Goal: Transaction & Acquisition: Download file/media

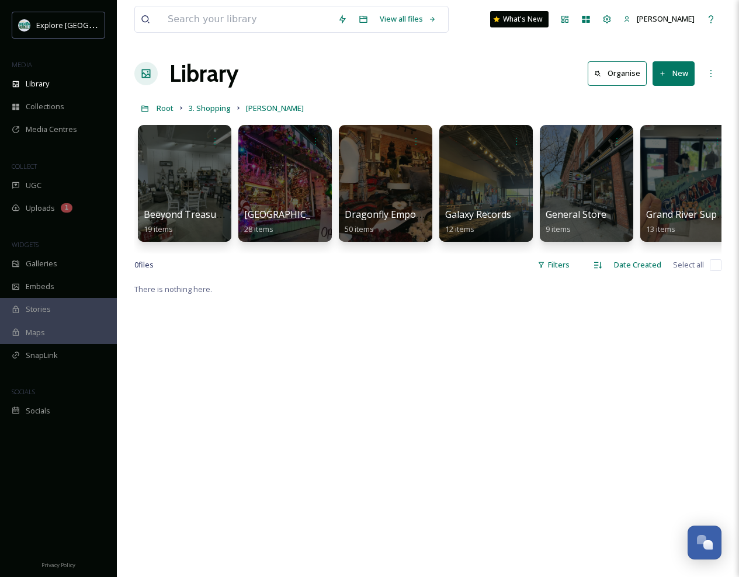
scroll to position [0, 1013]
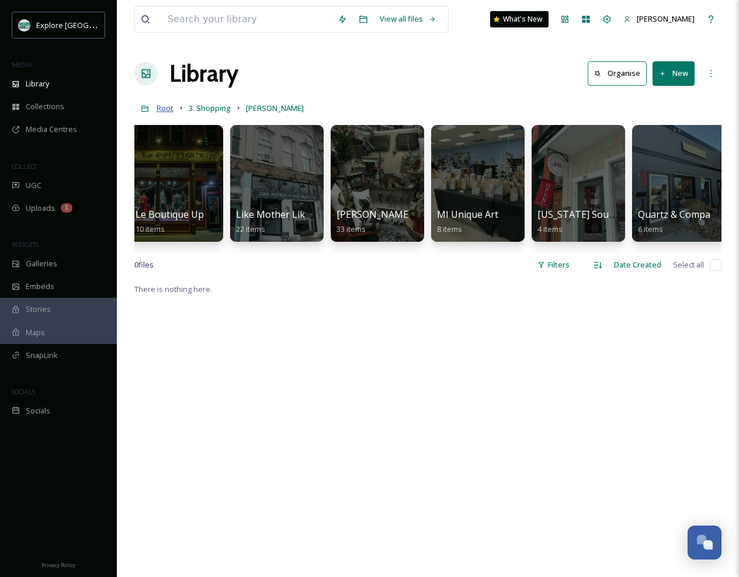
click at [169, 107] on span "Root" at bounding box center [165, 108] width 17 height 11
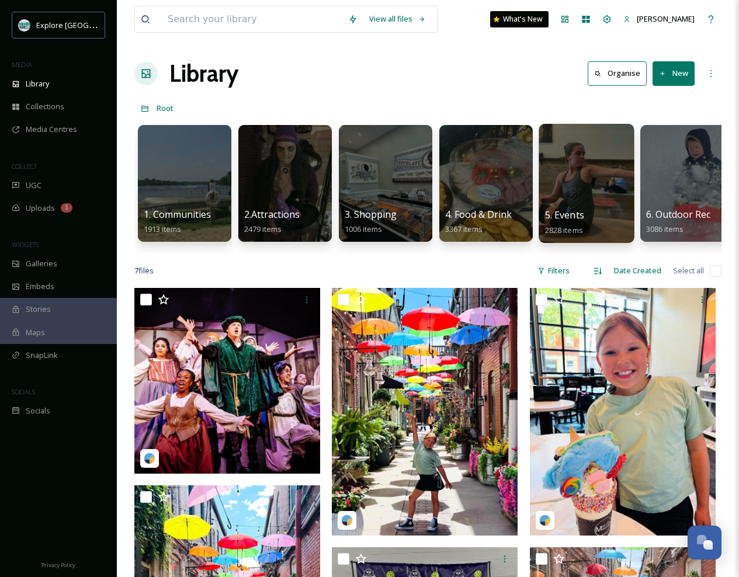
click at [590, 180] on div at bounding box center [586, 183] width 95 height 119
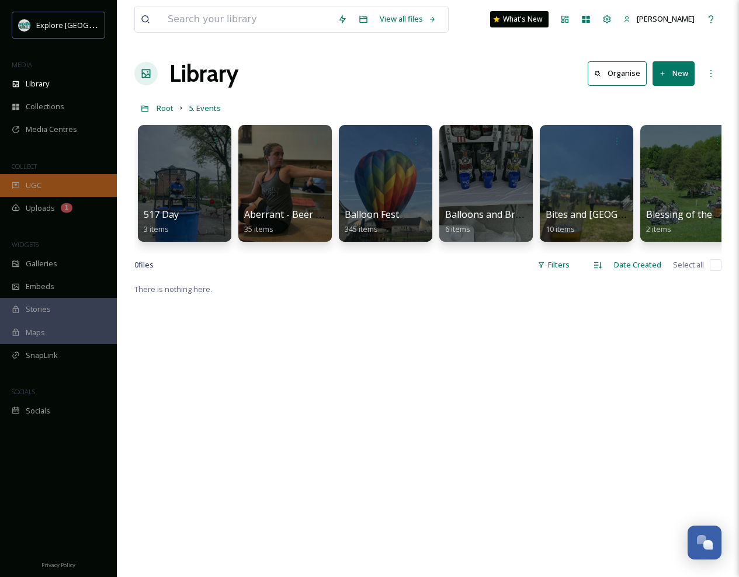
click at [33, 180] on span "UGC" at bounding box center [34, 185] width 16 height 11
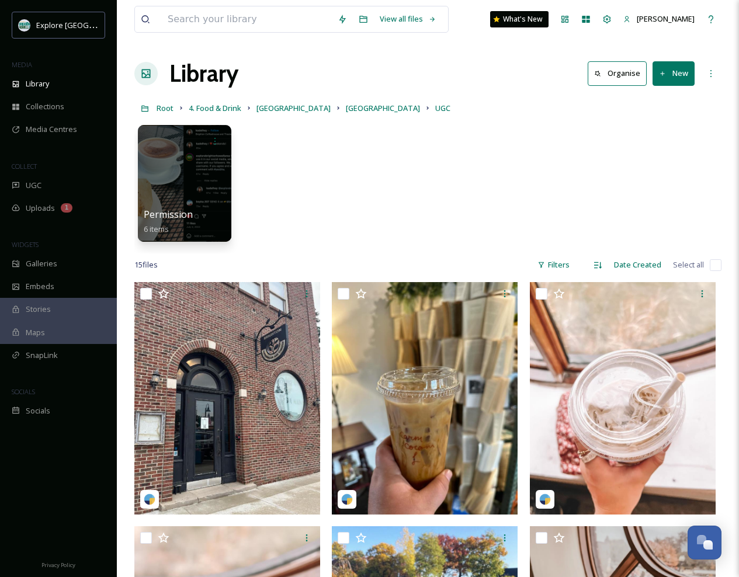
click at [174, 110] on div "Root 4. Food & Drink Brighton Brighton Coffeehouse & Theater UGC" at bounding box center [427, 108] width 587 height 22
click at [169, 112] on span "Root" at bounding box center [165, 108] width 17 height 11
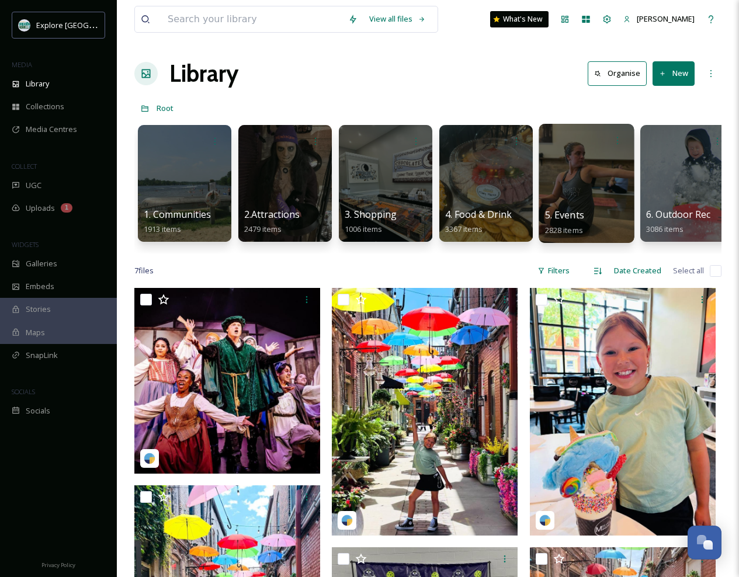
click at [587, 175] on div at bounding box center [586, 183] width 95 height 119
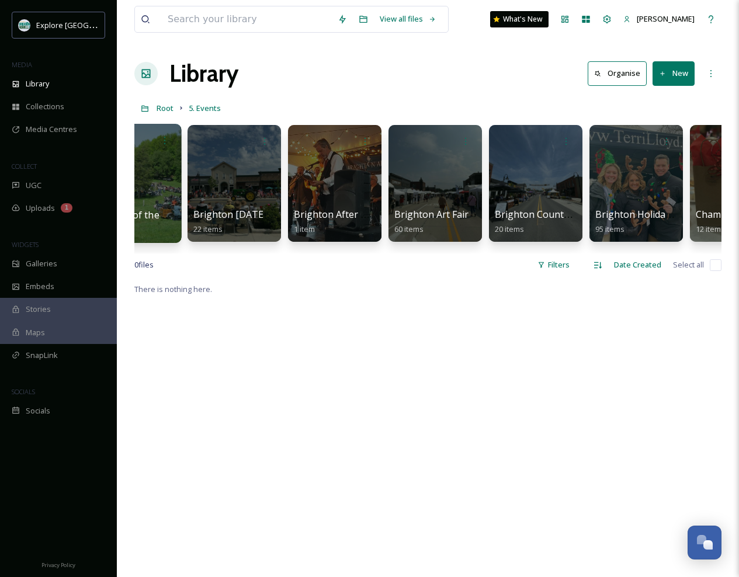
scroll to position [0, 570]
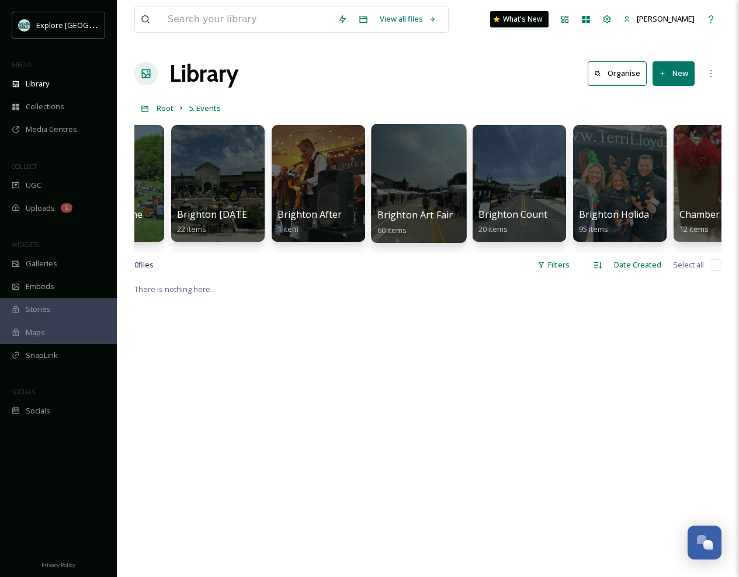
click at [419, 183] on div at bounding box center [418, 183] width 95 height 119
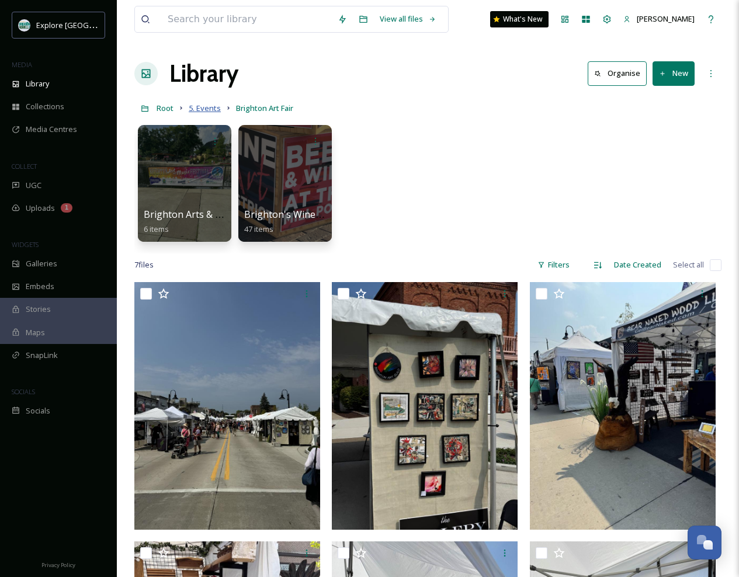
click at [207, 105] on span "5. Events" at bounding box center [205, 108] width 32 height 11
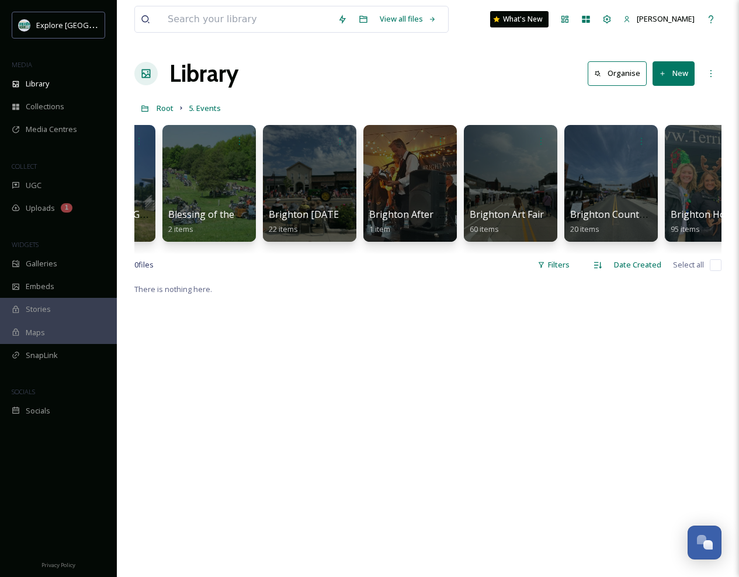
scroll to position [0, 480]
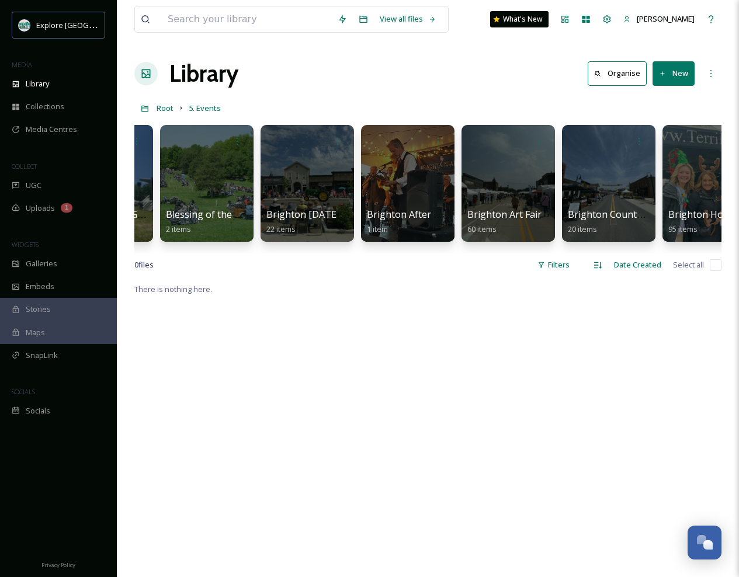
click at [393, 170] on div at bounding box center [408, 183] width 94 height 117
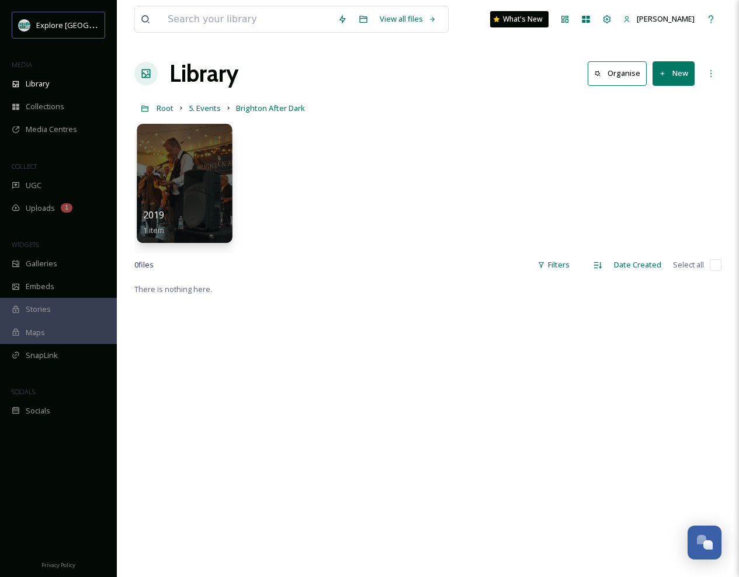
click at [193, 183] on div at bounding box center [184, 183] width 95 height 119
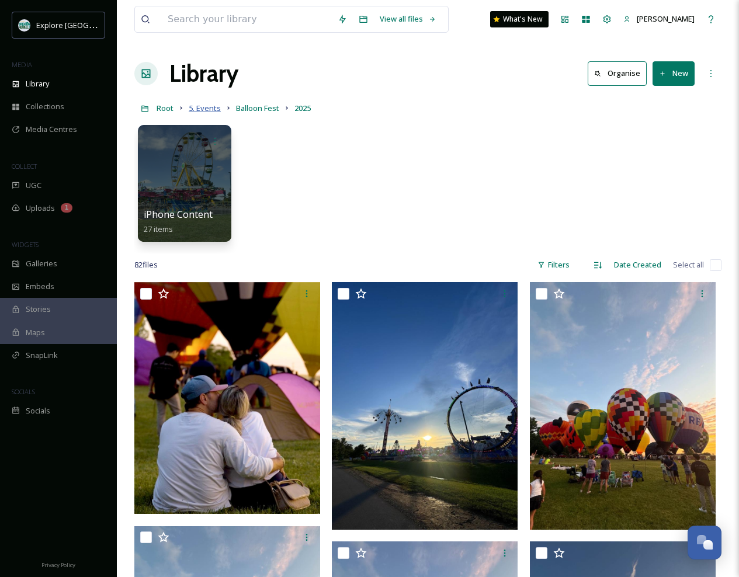
click at [202, 110] on span "5. Events" at bounding box center [205, 108] width 32 height 11
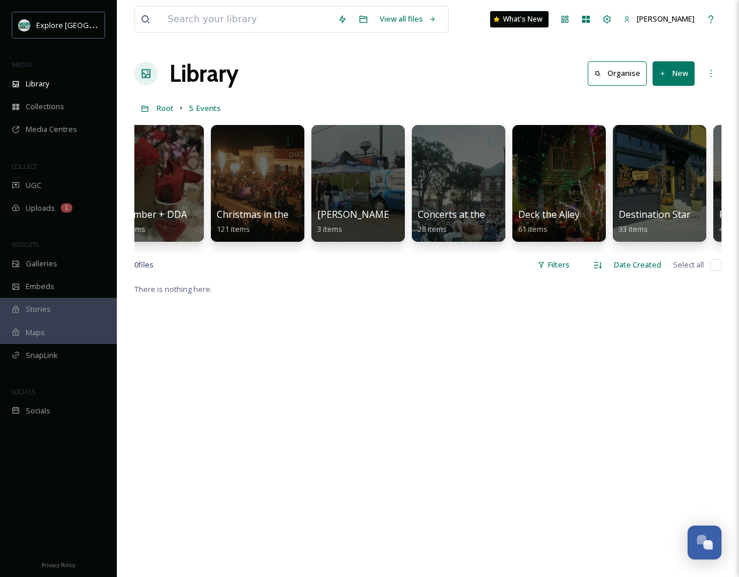
scroll to position [0, 1148]
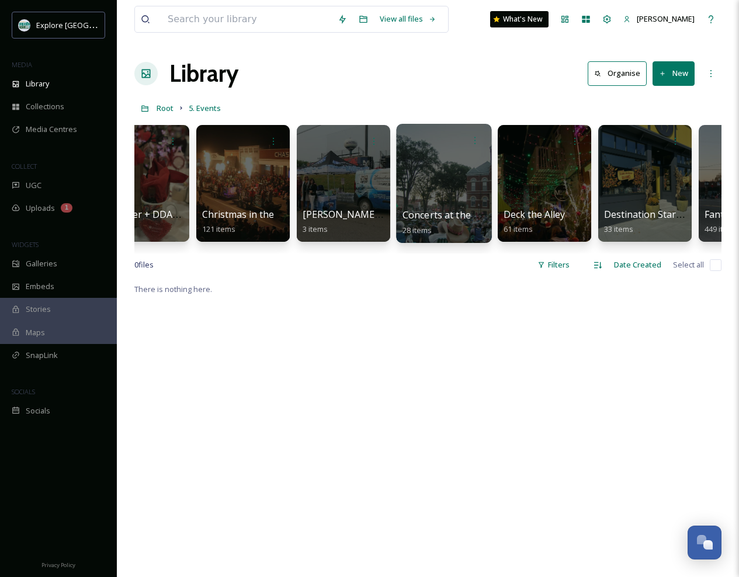
click at [452, 182] on div at bounding box center [443, 183] width 95 height 119
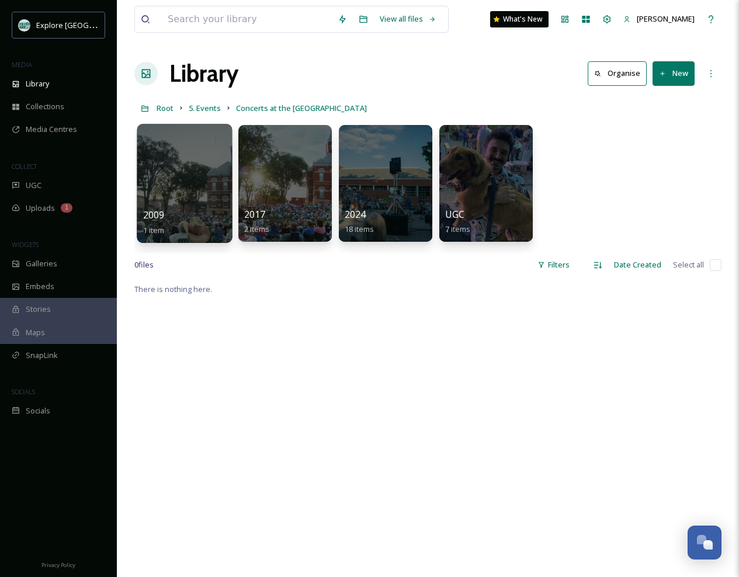
click at [207, 202] on div at bounding box center [184, 183] width 95 height 119
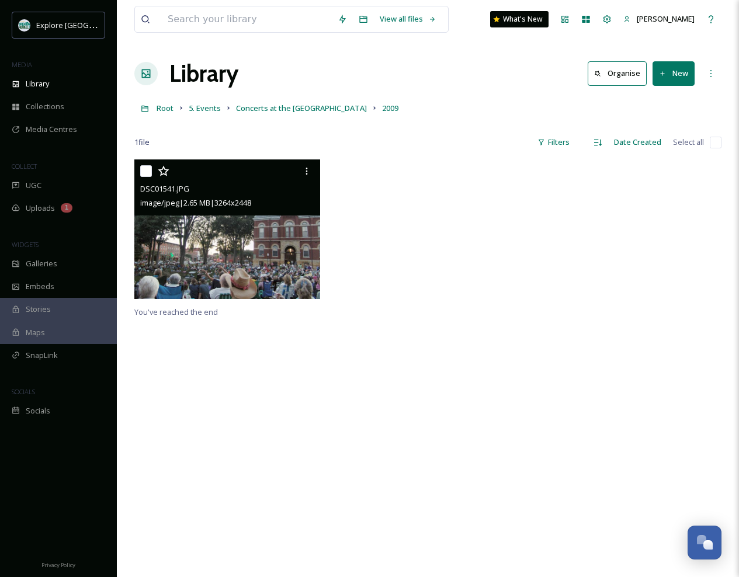
click at [241, 268] on img at bounding box center [227, 230] width 186 height 140
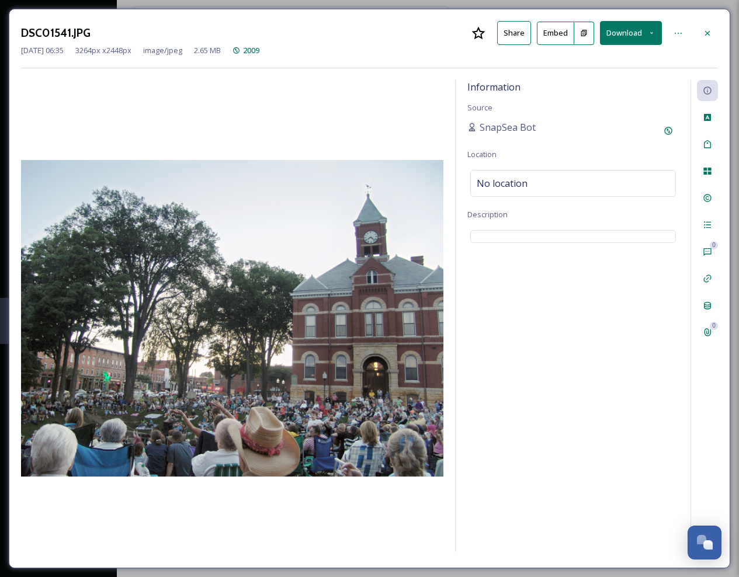
click at [623, 37] on button "Download" at bounding box center [631, 33] width 62 height 24
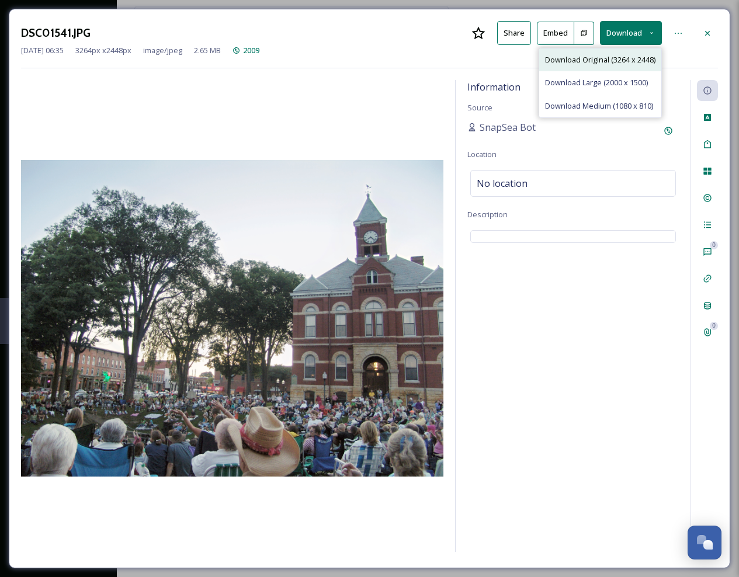
click at [612, 57] on span "Download Original (3264 x 2448)" at bounding box center [600, 59] width 110 height 11
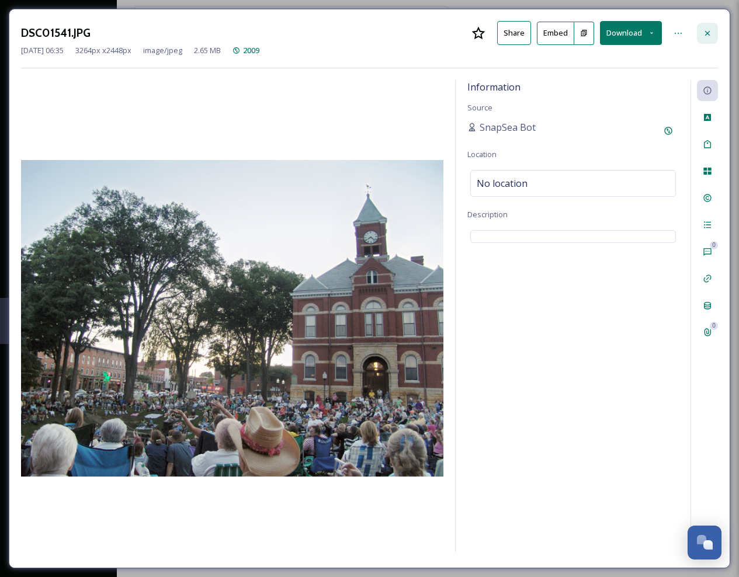
click at [708, 33] on icon at bounding box center [707, 33] width 9 height 9
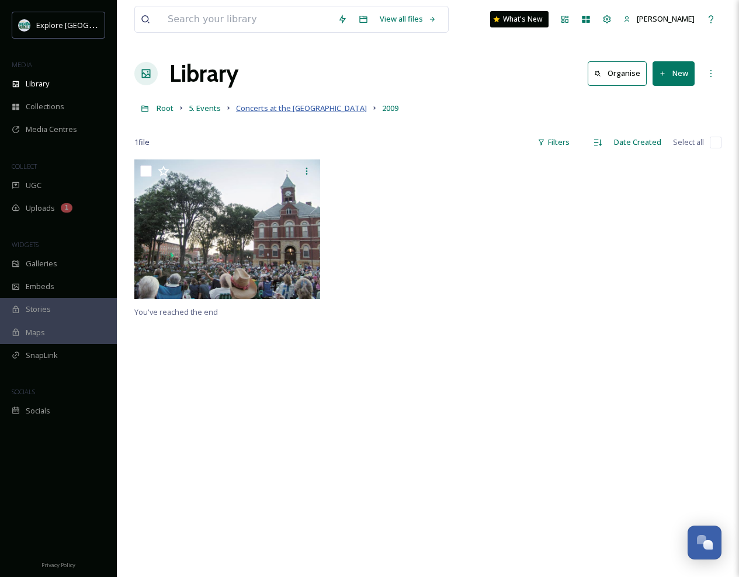
click at [253, 105] on span "Concerts at the [GEOGRAPHIC_DATA]" at bounding box center [301, 108] width 131 height 11
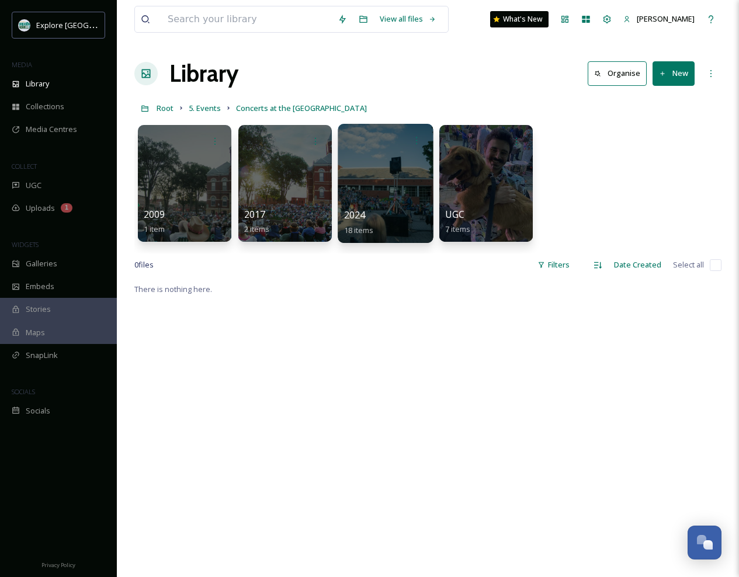
click at [387, 192] on div at bounding box center [385, 183] width 95 height 119
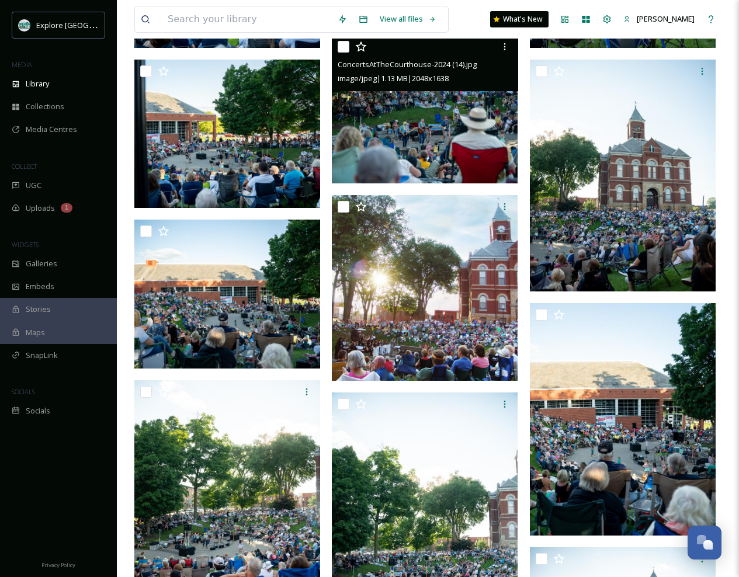
scroll to position [427, 0]
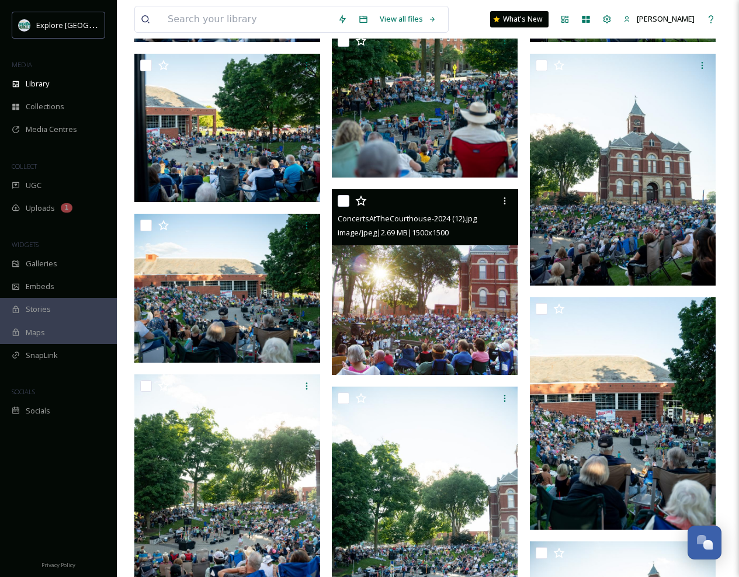
click at [397, 297] on img at bounding box center [425, 282] width 186 height 186
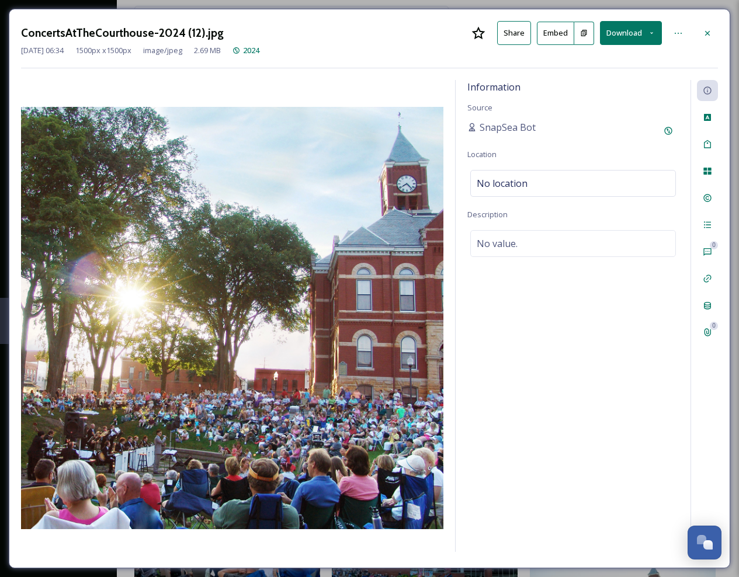
click at [619, 32] on button "Download" at bounding box center [631, 33] width 62 height 24
click at [606, 62] on span "Download Original (1500 x 1500)" at bounding box center [598, 59] width 110 height 11
click at [707, 30] on icon at bounding box center [707, 33] width 9 height 9
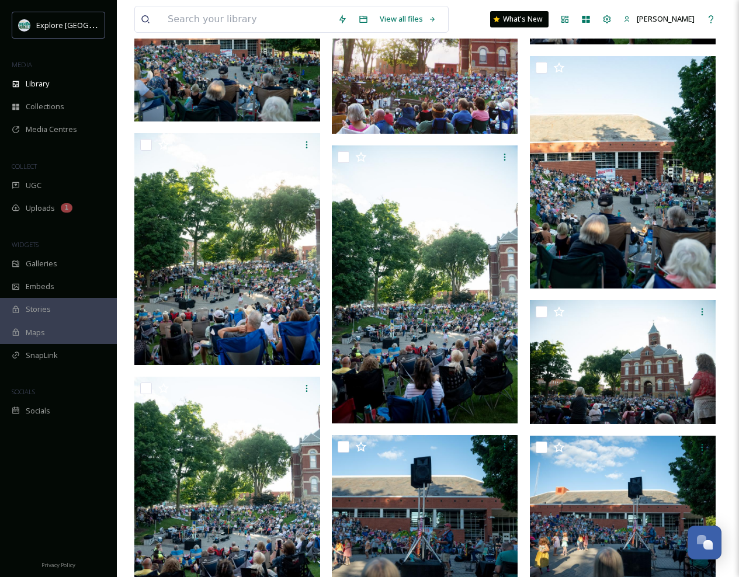
scroll to position [719, 0]
